Goal: Find specific page/section: Find specific page/section

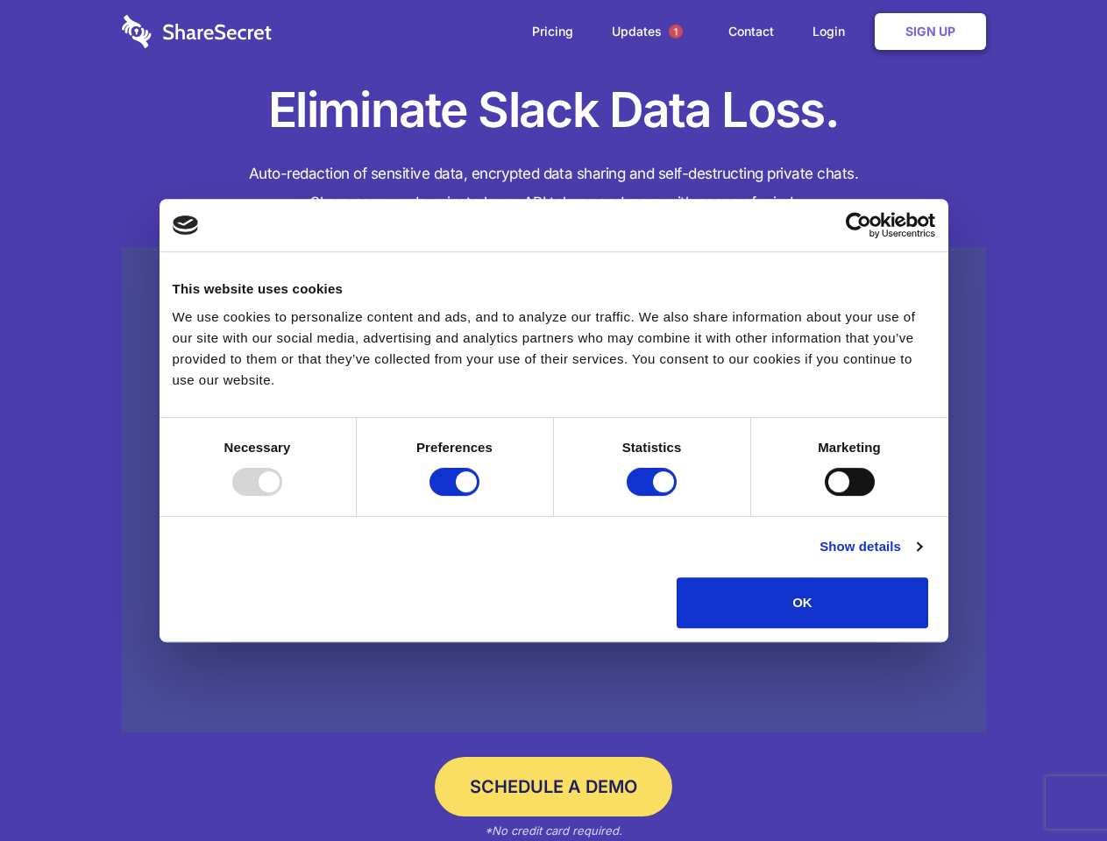
click at [282, 496] on div at bounding box center [257, 482] width 50 height 28
click at [479, 496] on input "Preferences" at bounding box center [454, 482] width 50 height 28
checkbox input "false"
click at [654, 496] on input "Statistics" at bounding box center [652, 482] width 50 height 28
checkbox input "false"
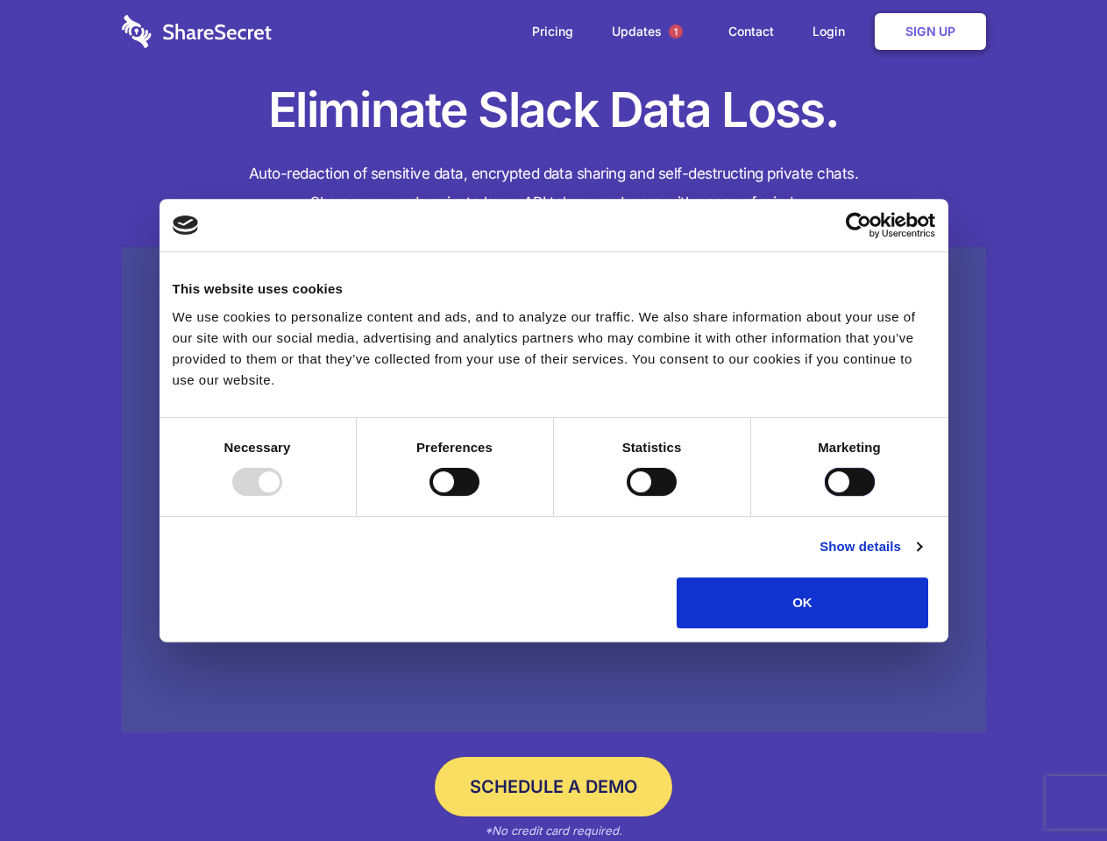
click at [825, 496] on input "Marketing" at bounding box center [850, 482] width 50 height 28
checkbox input "true"
click at [921, 557] on link "Show details" at bounding box center [870, 546] width 102 height 21
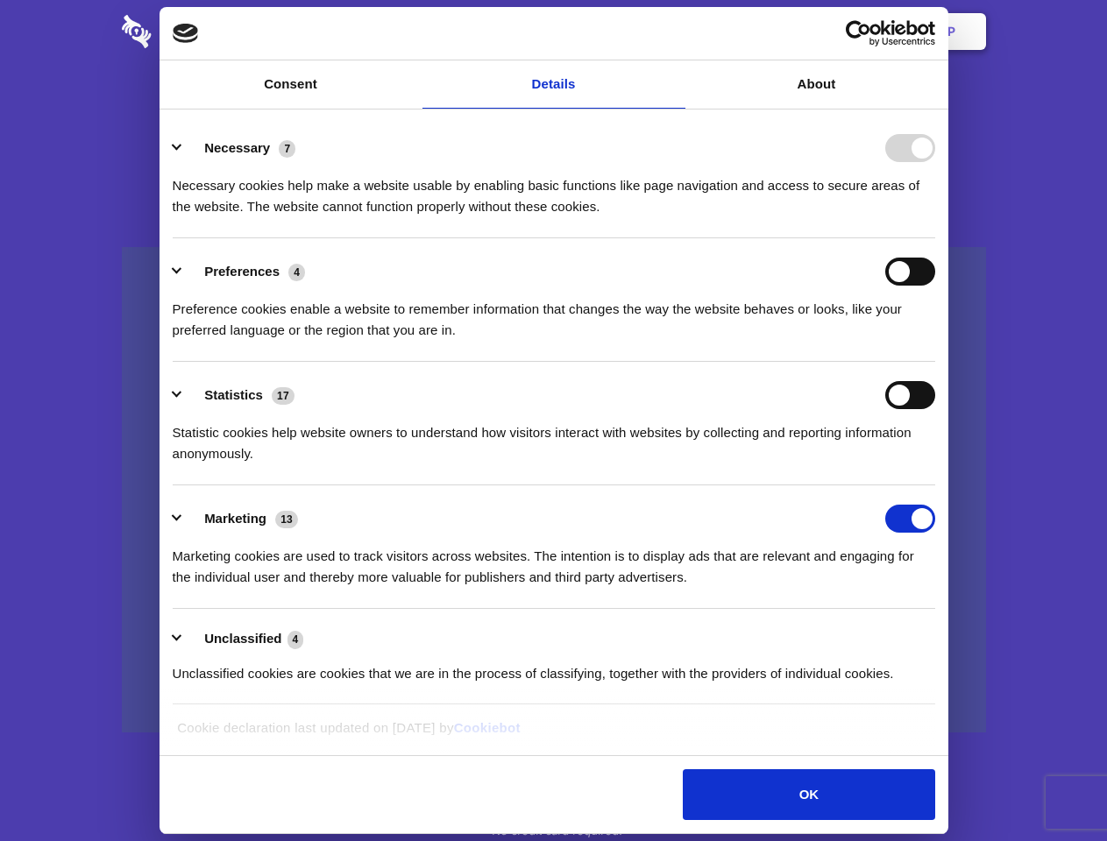
click at [935, 238] on li "Necessary 7 Necessary cookies help make a website usable by enabling basic func…" at bounding box center [554, 177] width 763 height 124
click at [675, 32] on span "1" at bounding box center [676, 32] width 14 height 14
